Goal: Information Seeking & Learning: Learn about a topic

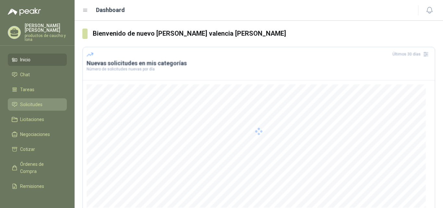
click at [33, 105] on span "Solicitudes" at bounding box center [31, 104] width 22 height 7
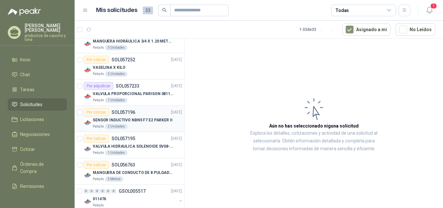
scroll to position [162, 0]
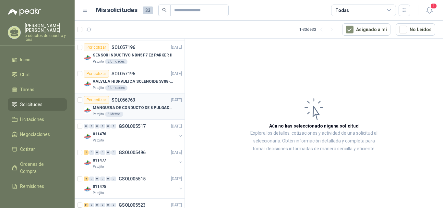
click at [121, 107] on p "MANGUERA DE CONDUCTO DE 8 PULGADAS DE ALAMBRE DE ACERO PU" at bounding box center [133, 108] width 81 height 6
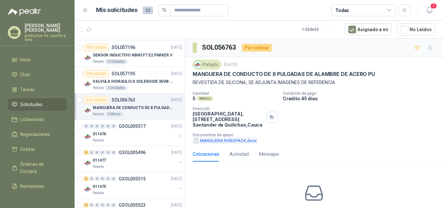
click at [229, 141] on button "MANGUERA ROBOPACK.docx" at bounding box center [225, 140] width 65 height 7
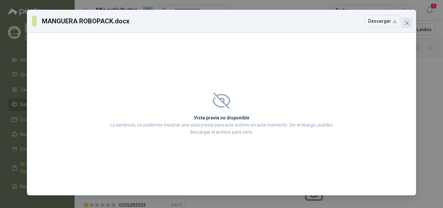
click at [406, 20] on button "Close" at bounding box center [407, 23] width 10 height 10
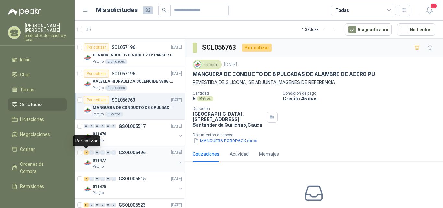
click at [87, 152] on div "2" at bounding box center [86, 152] width 5 height 5
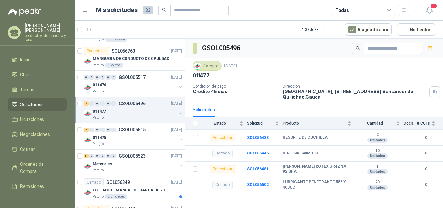
scroll to position [227, 0]
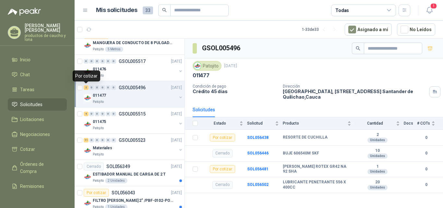
click at [88, 86] on div "2" at bounding box center [86, 87] width 5 height 5
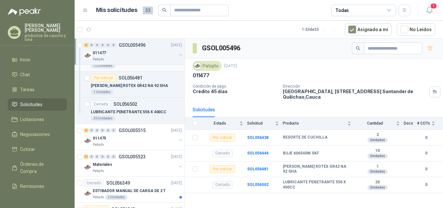
scroll to position [324, 0]
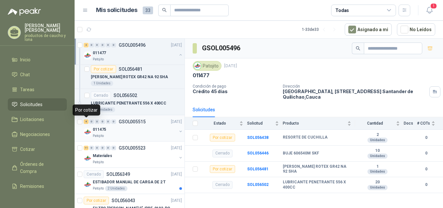
click at [84, 120] on div "4" at bounding box center [86, 121] width 5 height 5
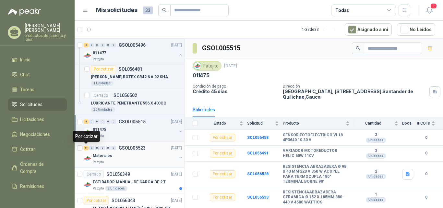
click at [88, 148] on div "11" at bounding box center [86, 148] width 5 height 5
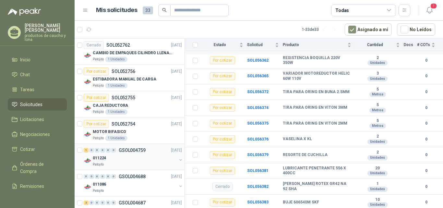
scroll to position [837, 0]
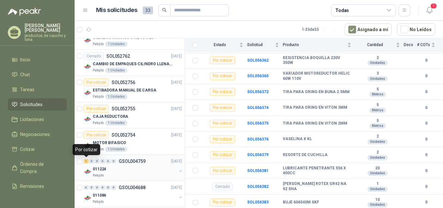
click at [86, 161] on div "1" at bounding box center [86, 161] width 5 height 5
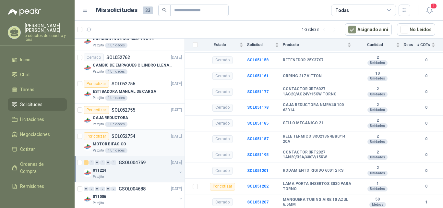
scroll to position [772, 0]
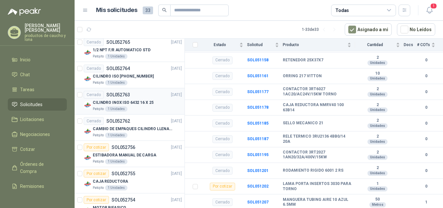
click at [134, 96] on div "Cerrado SOL052763 [DATE]" at bounding box center [133, 95] width 98 height 8
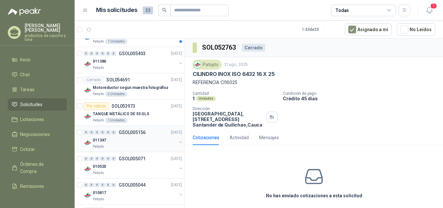
scroll to position [512, 0]
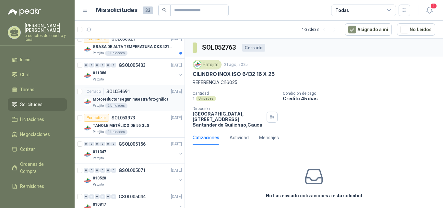
click at [135, 98] on p "Motoreductor segun muestra fotográfica" at bounding box center [130, 99] width 75 height 6
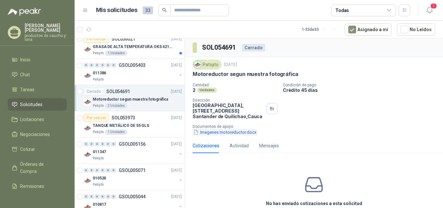
click at [228, 133] on button "Imagenes motoreductor.docx" at bounding box center [225, 132] width 65 height 7
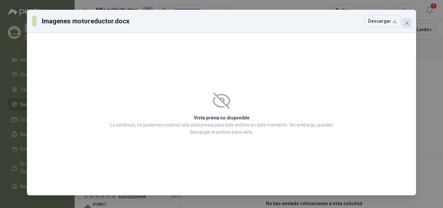
click at [406, 24] on icon "close" at bounding box center [407, 23] width 4 height 4
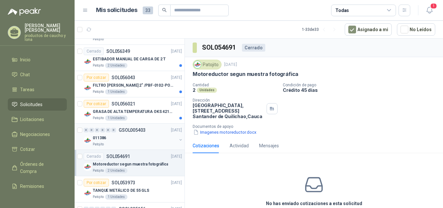
scroll to position [415, 0]
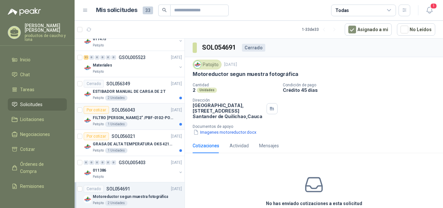
click at [134, 117] on p "FILTRO [PERSON_NAME] 2" /PBF-0102-PO10-020A" at bounding box center [133, 118] width 81 height 6
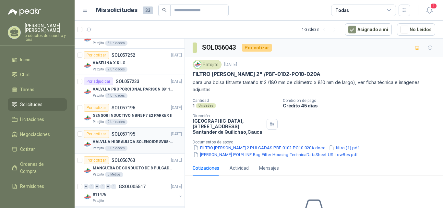
scroll to position [90, 0]
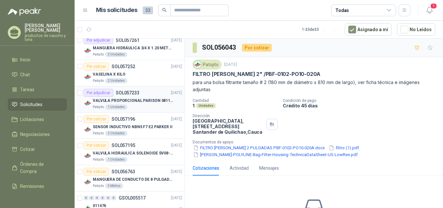
click at [128, 97] on div "VALVULA PROPORCIONAL PARISON 0811404612 / 4WRPEH6C4 REXROTH" at bounding box center [137, 101] width 89 height 8
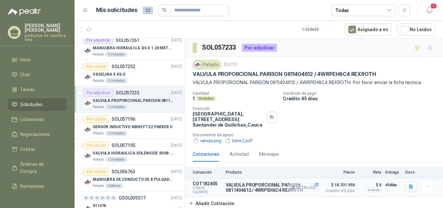
click at [293, 189] on icon "button" at bounding box center [292, 187] width 4 height 3
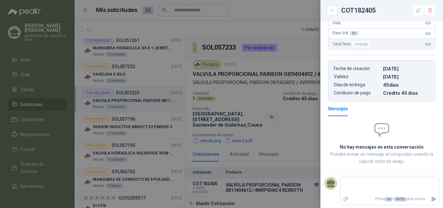
scroll to position [175, 0]
click at [294, 140] on div at bounding box center [221, 104] width 443 height 208
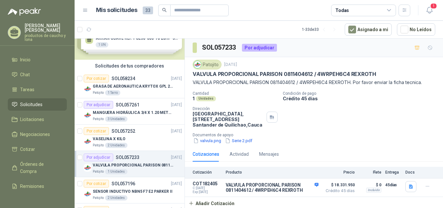
scroll to position [26, 0]
click at [139, 110] on p "MANGUERA HIDRÁULICA 3/4 X 1.20 METROS DE LONGITUD HR-HR-ACOPLADA" at bounding box center [133, 113] width 81 height 6
